Goal: Navigation & Orientation: Find specific page/section

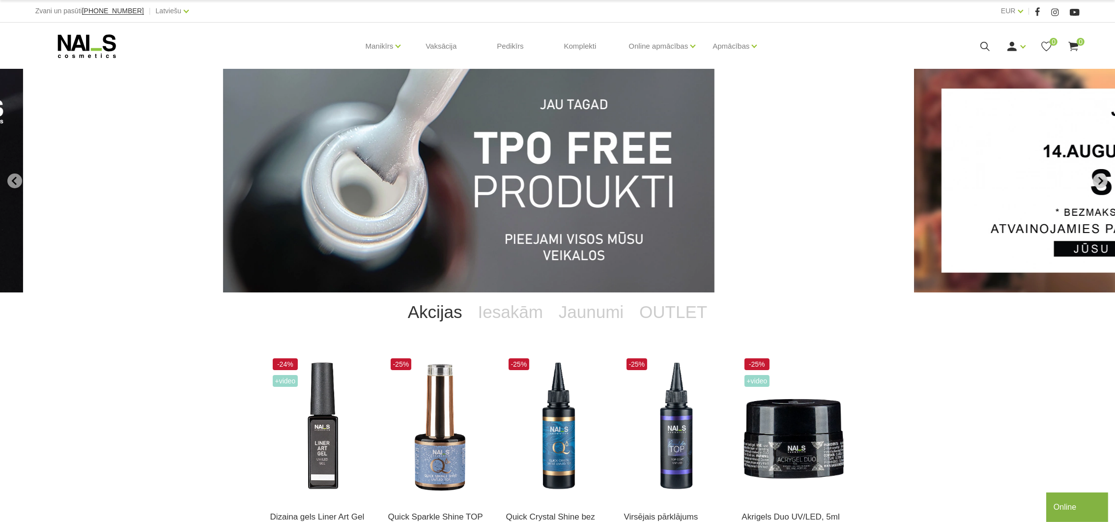
click at [1099, 181] on icon "Next slide" at bounding box center [1100, 180] width 9 height 9
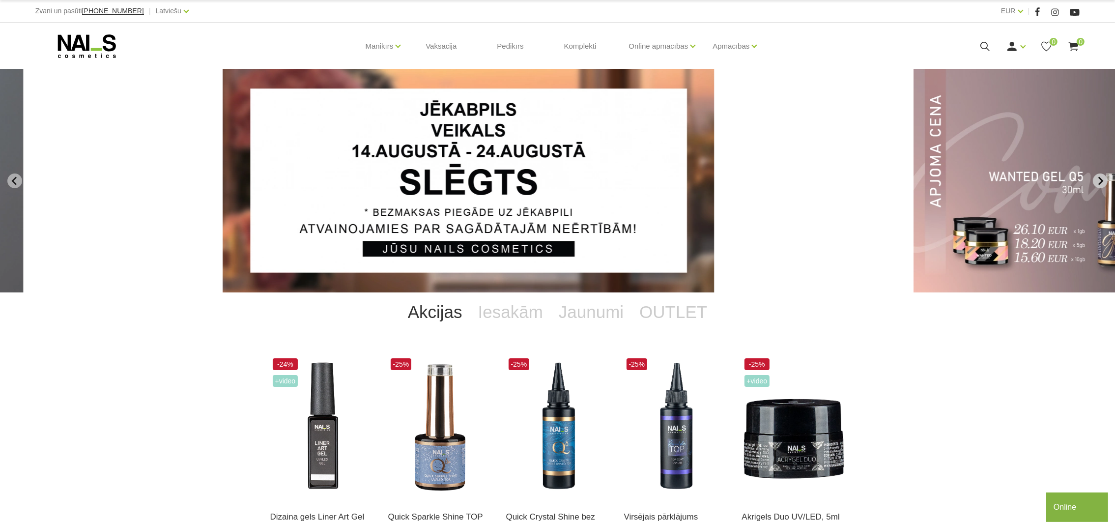
click at [1099, 181] on icon "Next slide" at bounding box center [1100, 180] width 9 height 9
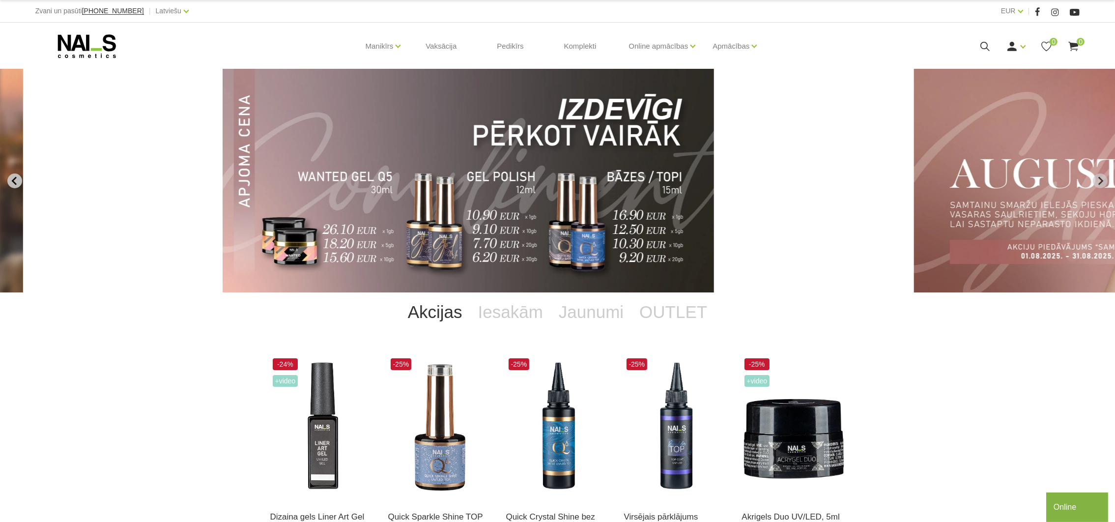
click at [19, 182] on button "Previous slide" at bounding box center [14, 180] width 15 height 15
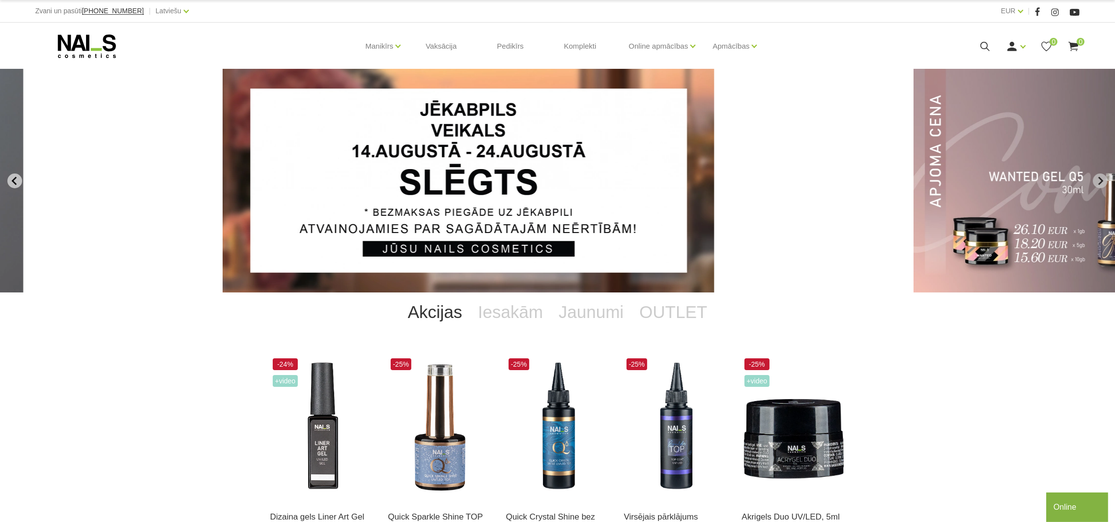
click at [19, 182] on button "Previous slide" at bounding box center [14, 180] width 15 height 15
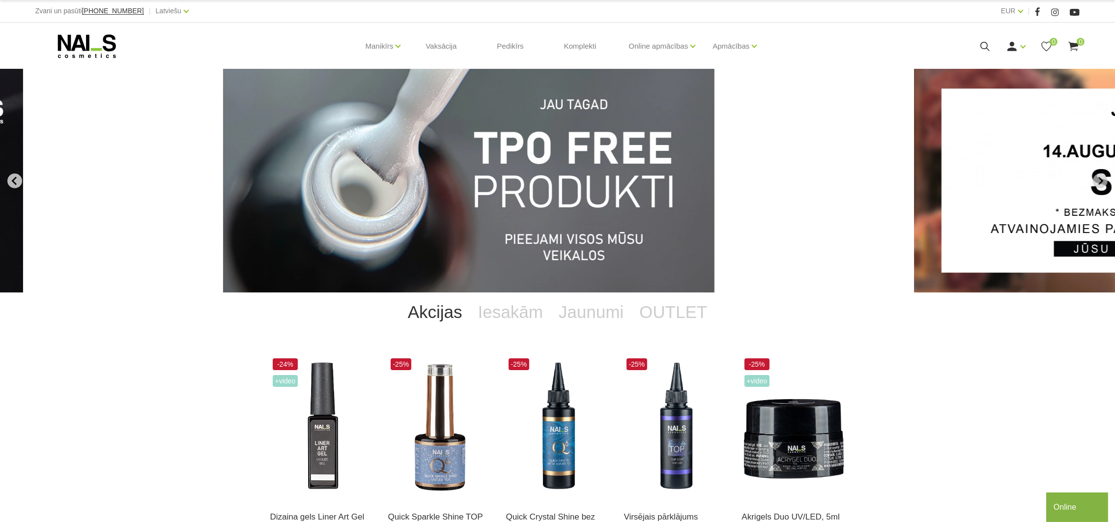
click at [19, 182] on button "Go to last slide" at bounding box center [14, 180] width 15 height 15
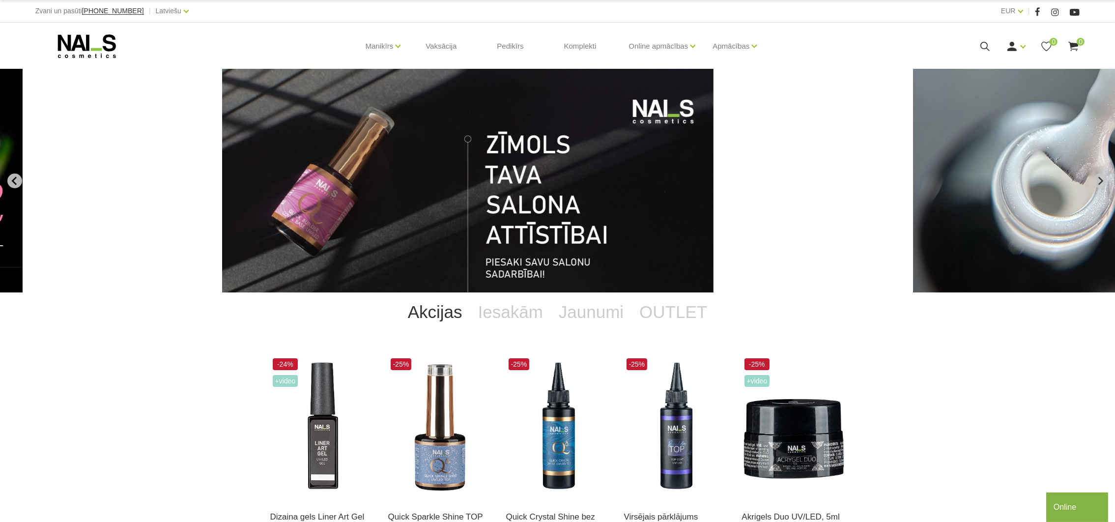
click at [19, 182] on button "Previous slide" at bounding box center [14, 180] width 15 height 15
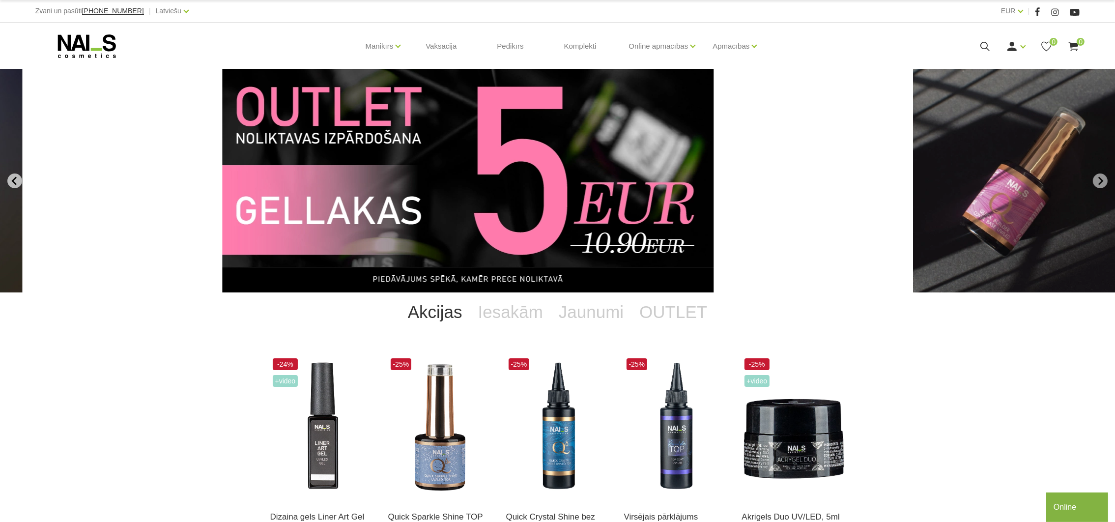
click at [19, 182] on button "Previous slide" at bounding box center [14, 180] width 15 height 15
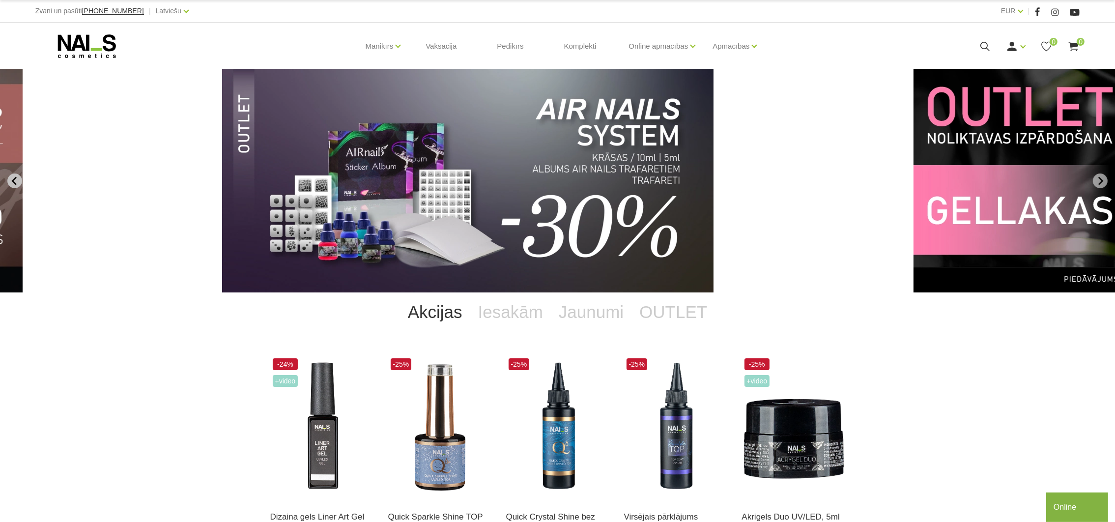
click at [19, 182] on button "Previous slide" at bounding box center [14, 180] width 15 height 15
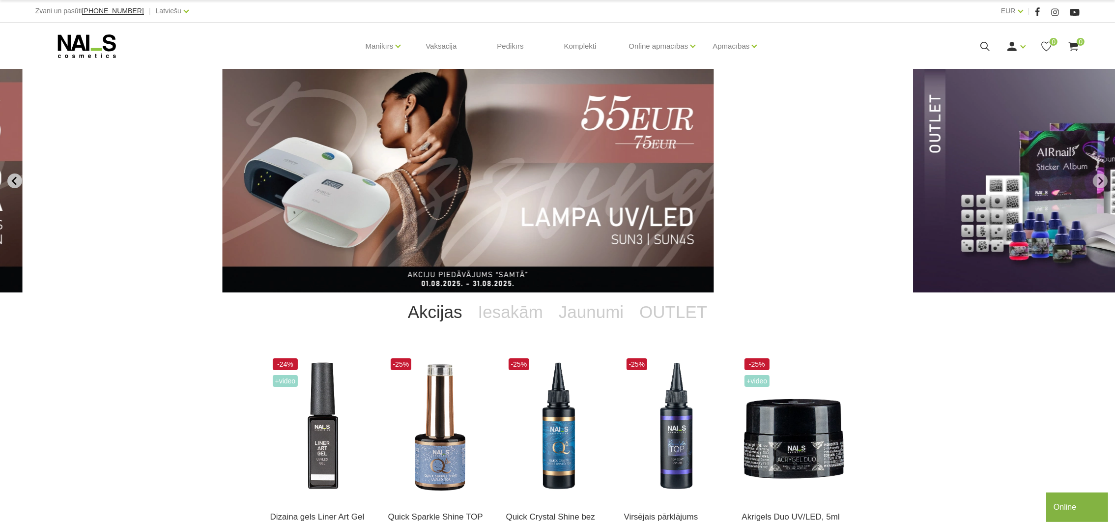
click at [19, 182] on button "Previous slide" at bounding box center [14, 180] width 15 height 15
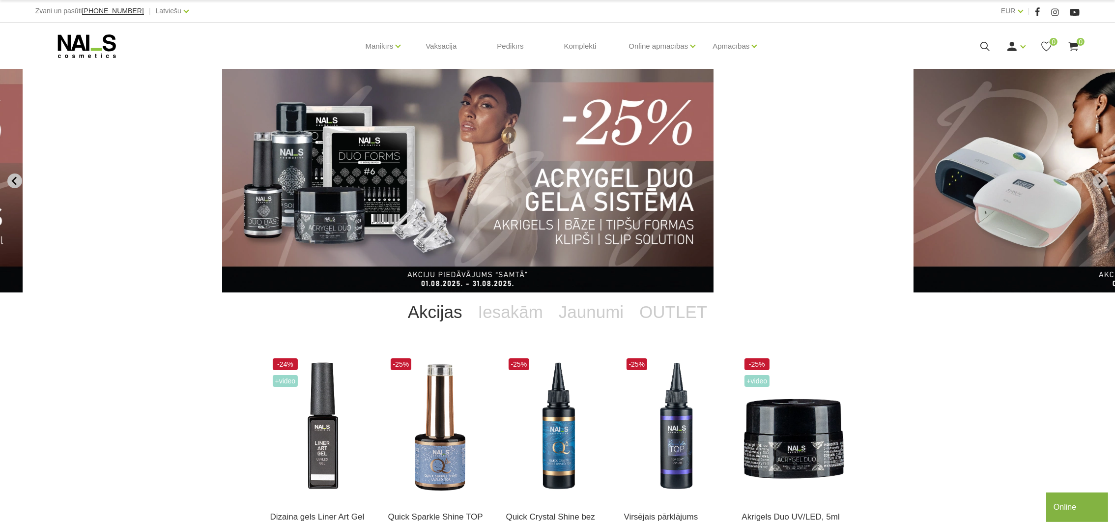
click at [19, 182] on button "Previous slide" at bounding box center [14, 180] width 15 height 15
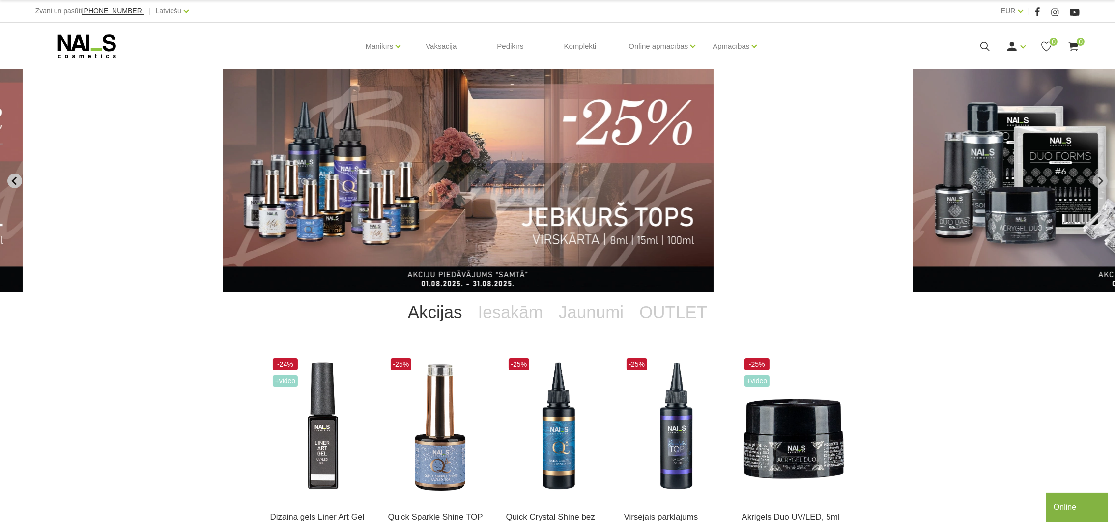
click at [19, 182] on button "Previous slide" at bounding box center [14, 180] width 15 height 15
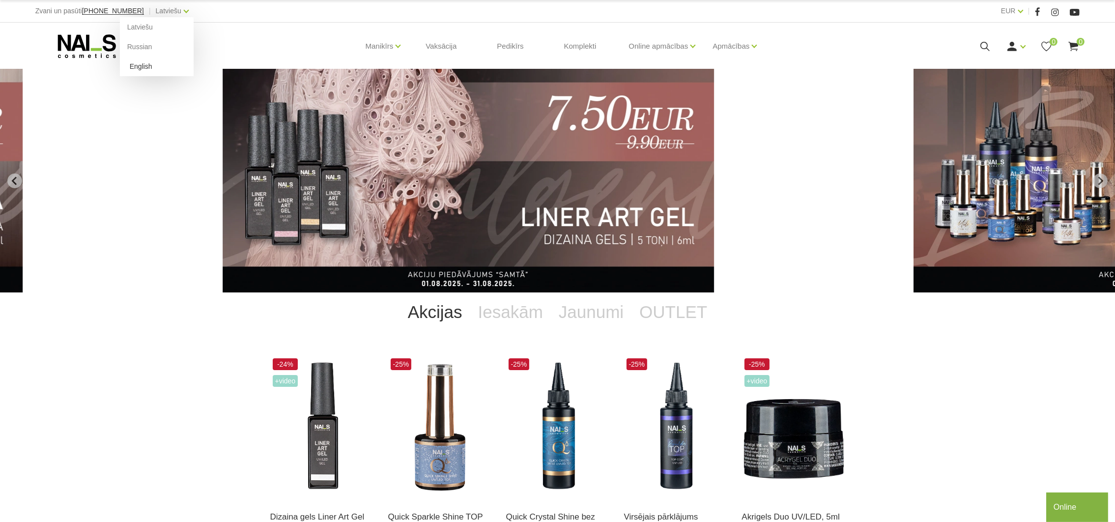
drag, startPoint x: 127, startPoint y: 49, endPoint x: 120, endPoint y: 66, distance: 19.0
click at [126, 49] on link "Russian" at bounding box center [157, 47] width 74 height 20
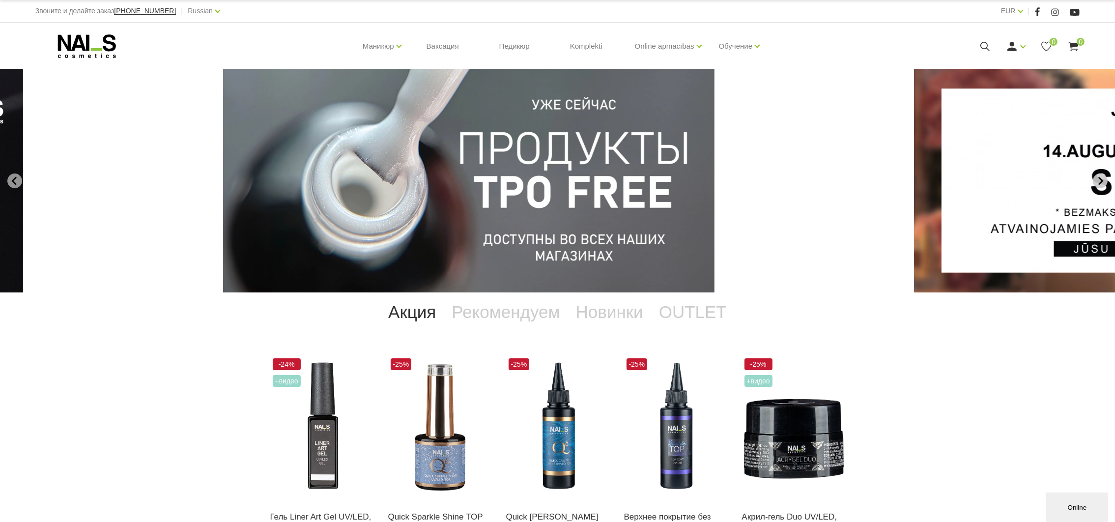
click at [1101, 181] on icon "Next slide" at bounding box center [1100, 180] width 5 height 8
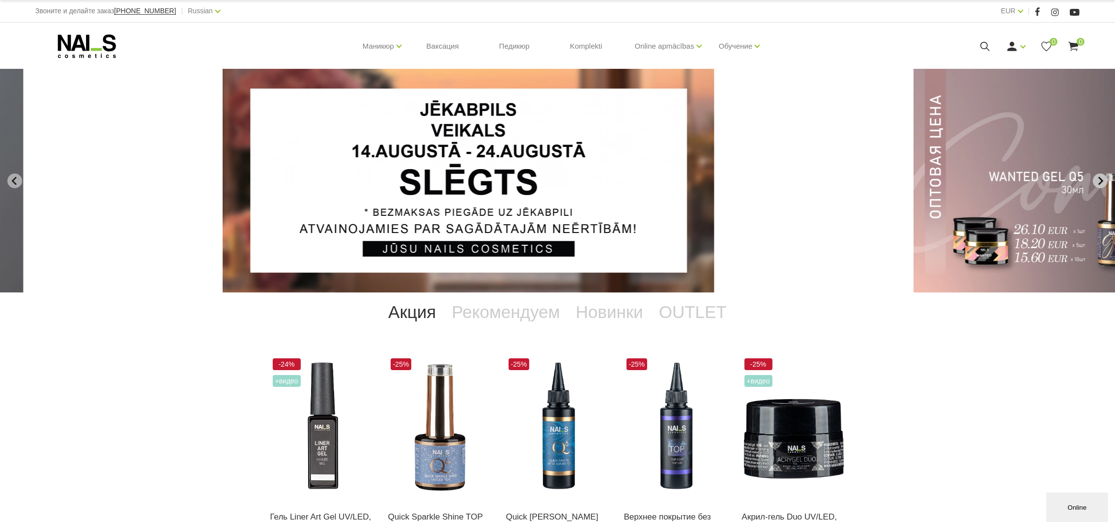
click at [1101, 181] on icon "Next slide" at bounding box center [1100, 180] width 5 height 8
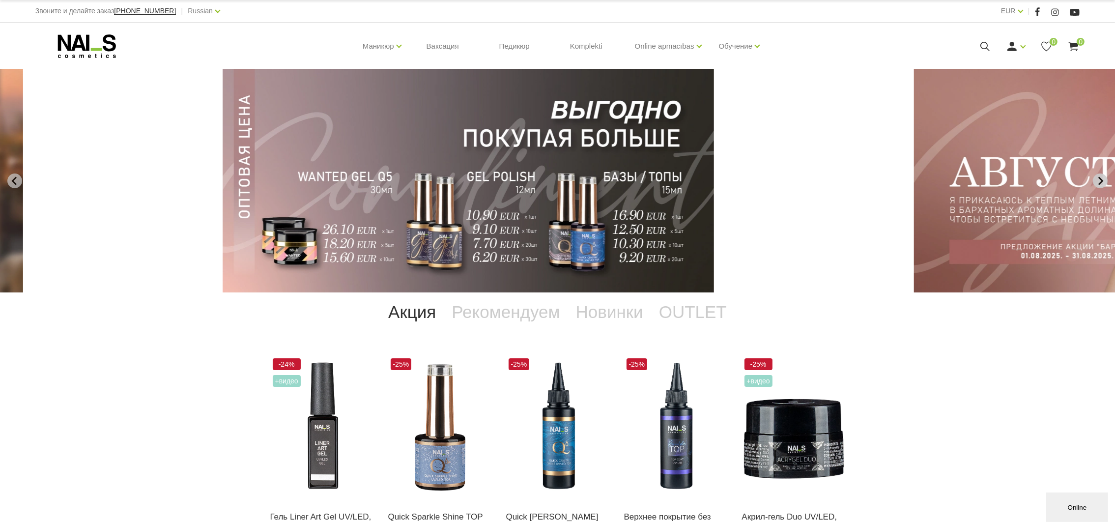
click at [1101, 181] on icon "Next slide" at bounding box center [1100, 180] width 5 height 8
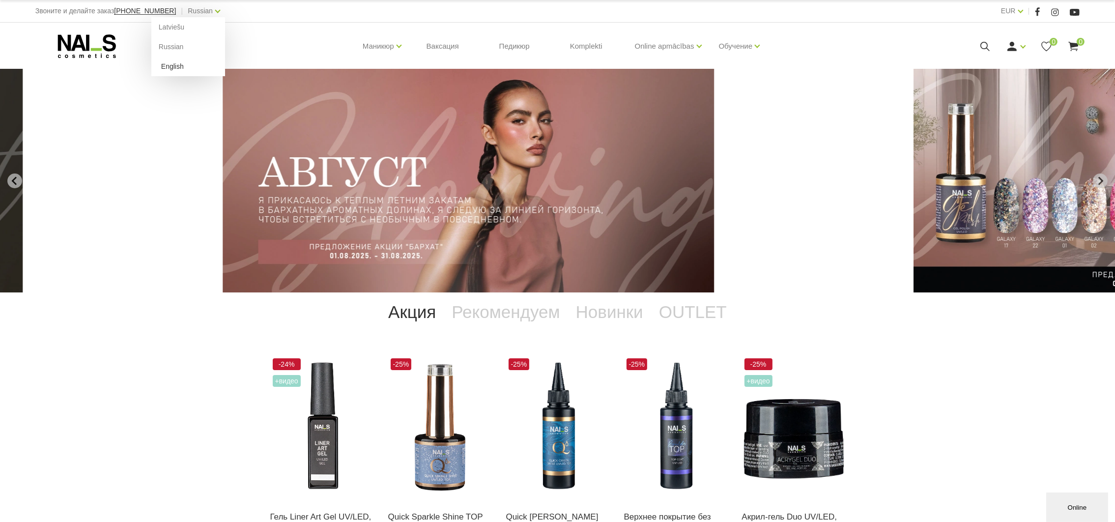
click at [156, 64] on link "English" at bounding box center [188, 67] width 74 height 20
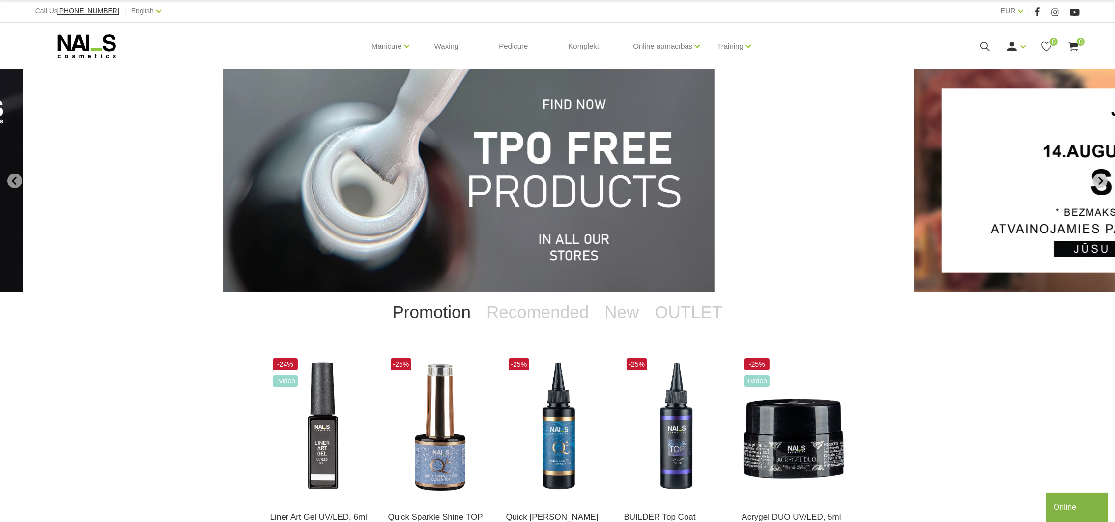
click at [1104, 184] on icon "Next slide" at bounding box center [1100, 180] width 9 height 9
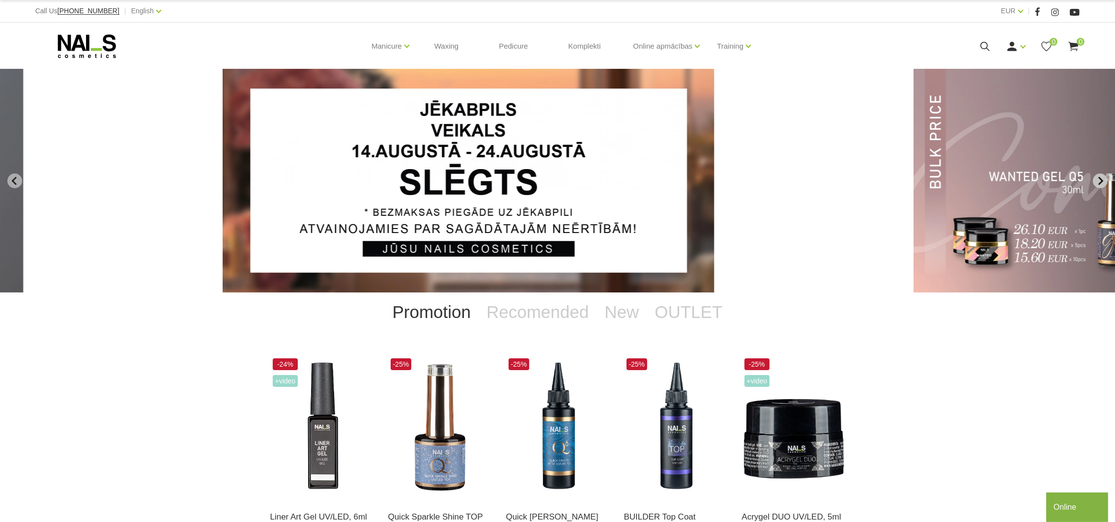
click at [1104, 184] on icon "Next slide" at bounding box center [1100, 180] width 9 height 9
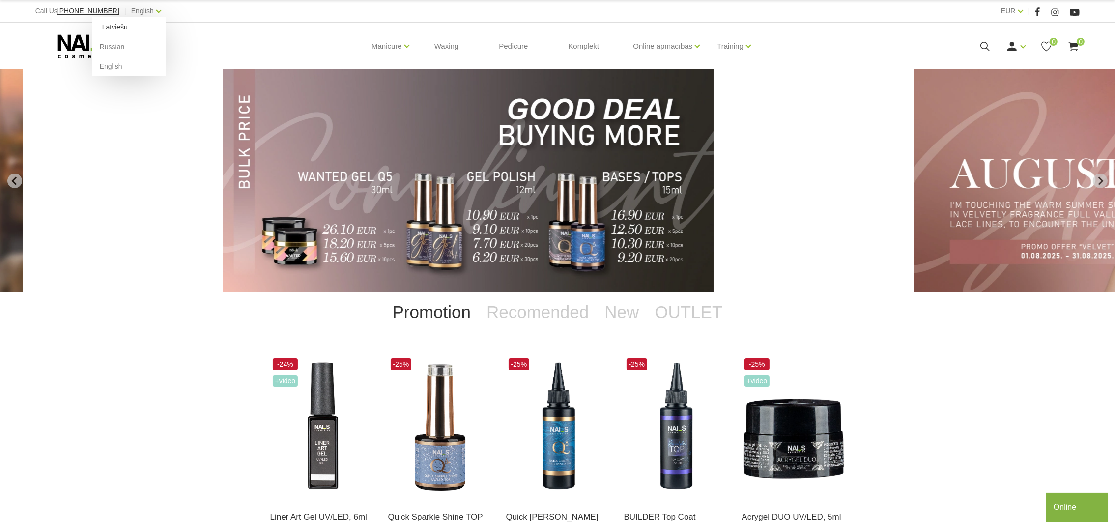
click at [108, 26] on link "Latviešu" at bounding box center [129, 27] width 74 height 20
